Goal: Information Seeking & Learning: Check status

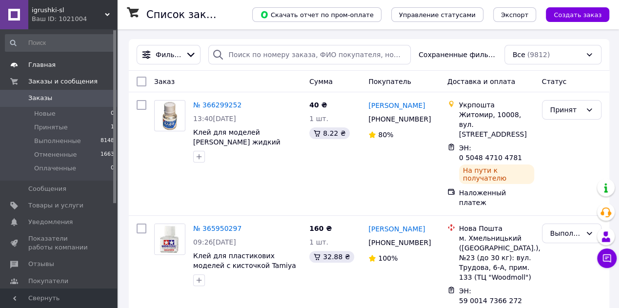
click at [41, 65] on span "Главная" at bounding box center [41, 65] width 27 height 9
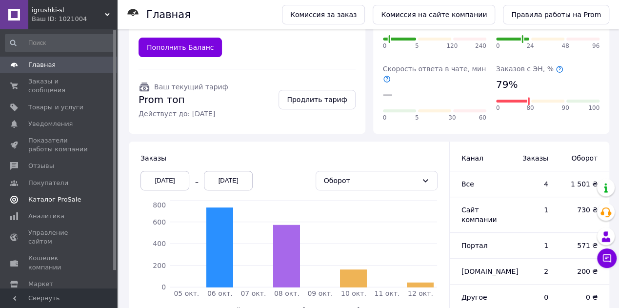
scroll to position [162, 0]
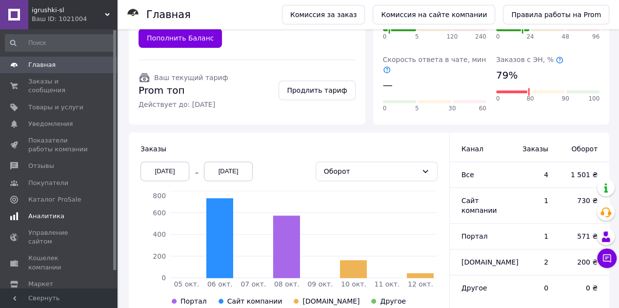
click at [53, 212] on span "Аналитика" at bounding box center [46, 216] width 36 height 9
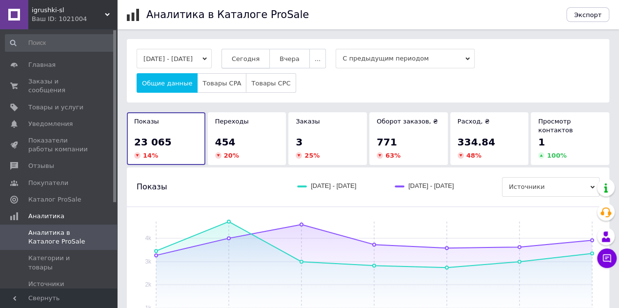
click at [260, 61] on span "Сегодня" at bounding box center [246, 58] width 28 height 7
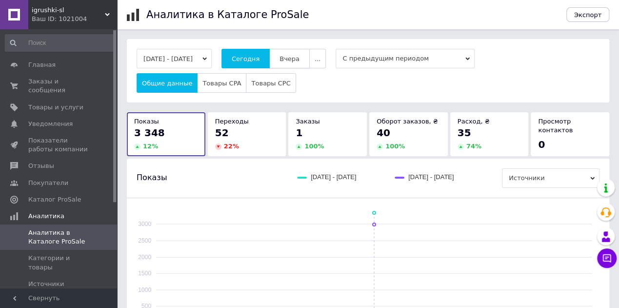
click at [300, 56] on span "Вчера" at bounding box center [290, 58] width 20 height 7
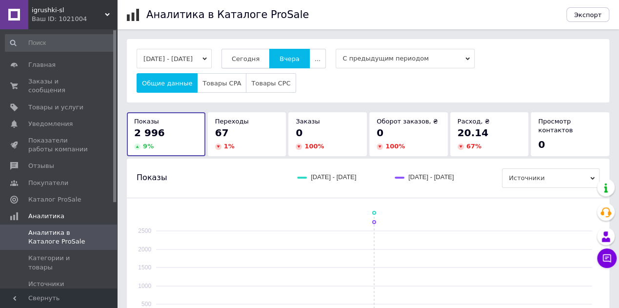
click at [250, 56] on span "Сегодня" at bounding box center [246, 58] width 28 height 7
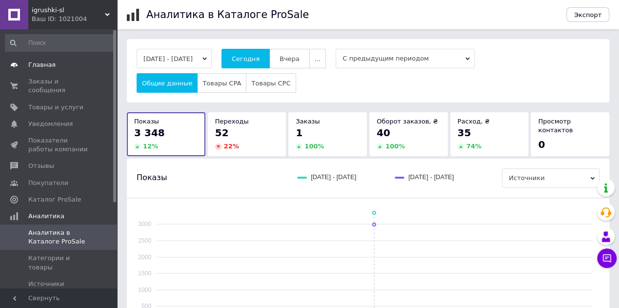
click at [36, 66] on span "Главная" at bounding box center [41, 65] width 27 height 9
